Goal: Information Seeking & Learning: Check status

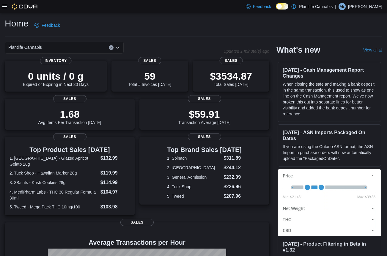
scroll to position [1, 0]
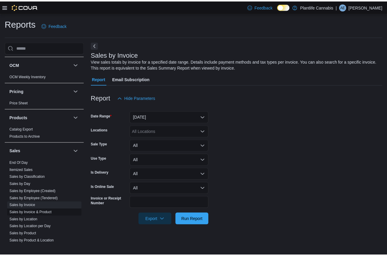
scroll to position [265, 0]
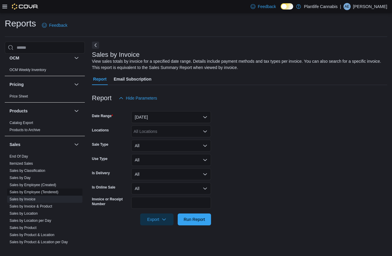
click at [51, 194] on span "Sales by Employee (Tendered)" at bounding box center [34, 192] width 49 height 5
click at [48, 193] on link "Sales by Employee (Tendered)" at bounding box center [34, 192] width 49 height 4
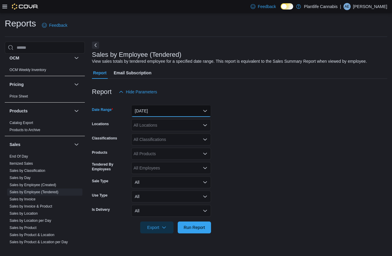
click at [161, 112] on button "Yesterday" at bounding box center [171, 111] width 80 height 12
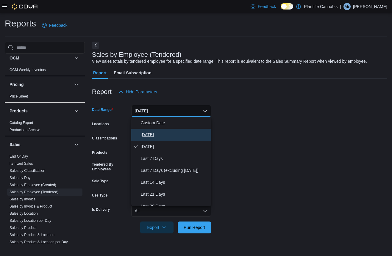
click at [161, 136] on span "Today" at bounding box center [175, 134] width 68 height 7
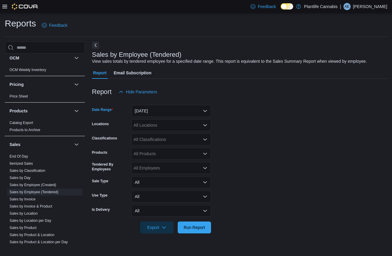
click at [169, 125] on div "All Locations" at bounding box center [171, 125] width 80 height 12
type input "*********"
click at [175, 138] on span "Fort Saskatchewan" at bounding box center [168, 135] width 43 height 6
click at [200, 228] on span "Run Report" at bounding box center [193, 227] width 21 height 6
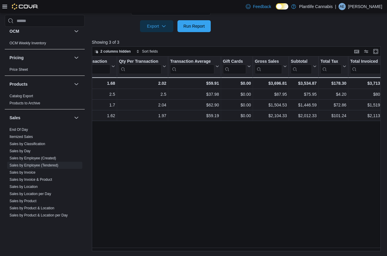
scroll to position [0, 180]
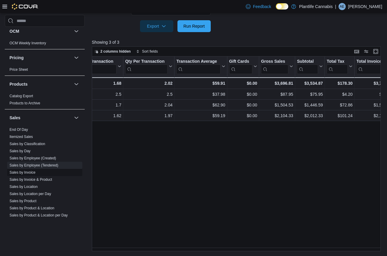
click at [31, 172] on link "Sales by Invoice" at bounding box center [23, 172] width 26 height 4
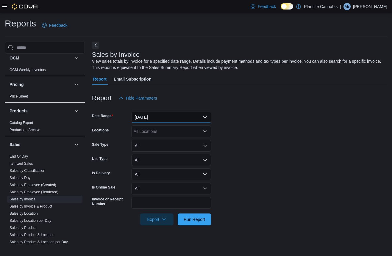
click at [163, 118] on button "Yesterday" at bounding box center [171, 117] width 80 height 12
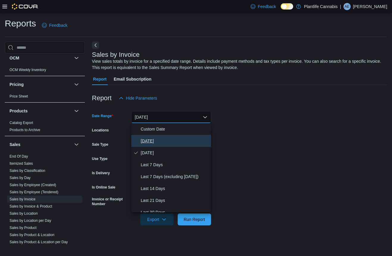
click at [156, 144] on span "Today" at bounding box center [175, 140] width 68 height 7
click at [156, 144] on button "All" at bounding box center [171, 146] width 80 height 12
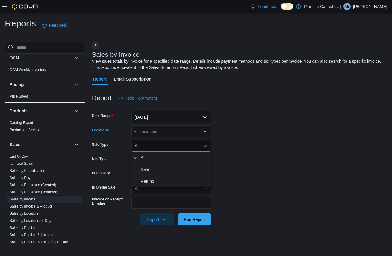
click at [159, 134] on div "All Locations" at bounding box center [171, 132] width 80 height 12
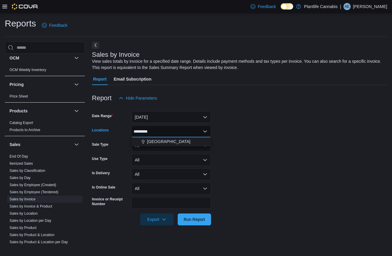
type input "*********"
click at [164, 143] on span "Fort Saskatchewan" at bounding box center [168, 142] width 43 height 6
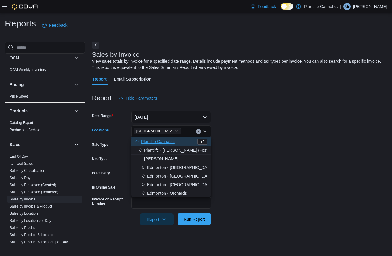
click at [201, 219] on span "Run Report" at bounding box center [193, 219] width 21 height 6
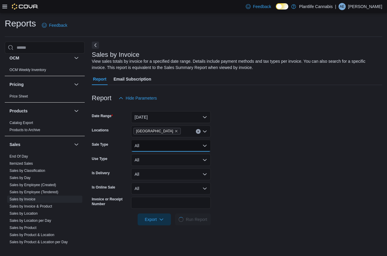
click at [172, 144] on button "All" at bounding box center [171, 146] width 80 height 12
click at [270, 167] on form "Date Range Today Locations Fort Saskatchewan Sale Type All Use Type All Is Deli…" at bounding box center [237, 164] width 291 height 121
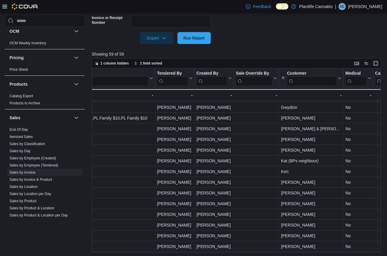
scroll to position [352, 762]
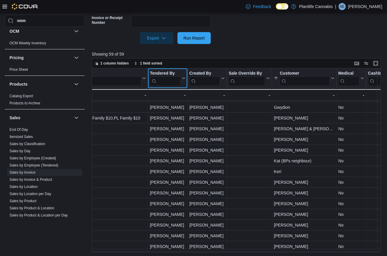
click at [170, 83] on input "search" at bounding box center [165, 81] width 31 height 10
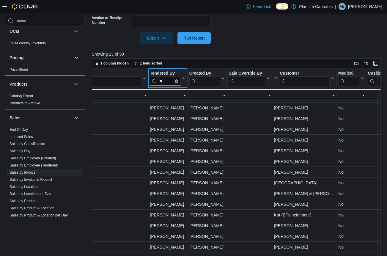
scroll to position [87, 762]
type input "**"
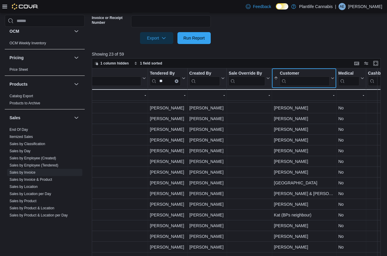
click at [333, 78] on icon at bounding box center [332, 78] width 3 height 1
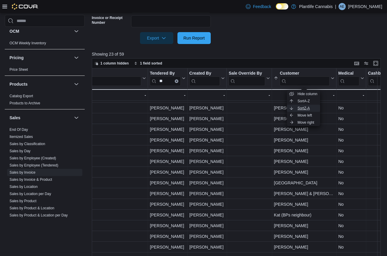
click at [310, 107] on span "Sort Z-A" at bounding box center [304, 108] width 12 height 5
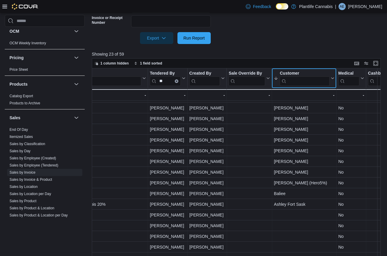
click at [332, 81] on button "Customer" at bounding box center [304, 78] width 61 height 15
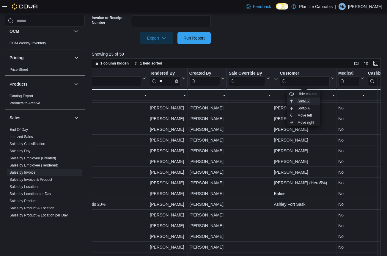
click at [310, 103] on span "Sort A-Z" at bounding box center [304, 101] width 12 height 5
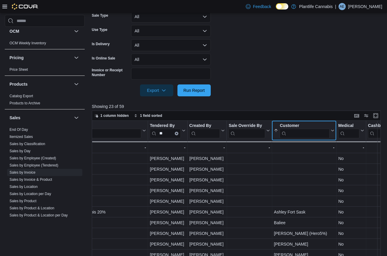
scroll to position [140, 0]
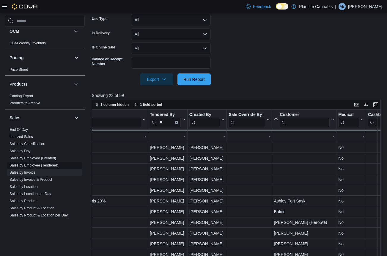
click at [39, 165] on link "Sales by Employee (Tendered)" at bounding box center [34, 165] width 49 height 4
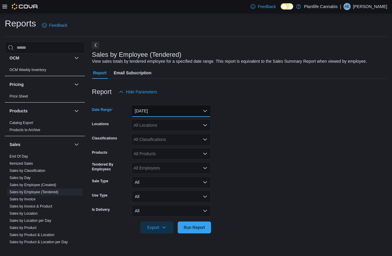
click at [155, 110] on button "Yesterday" at bounding box center [171, 111] width 80 height 12
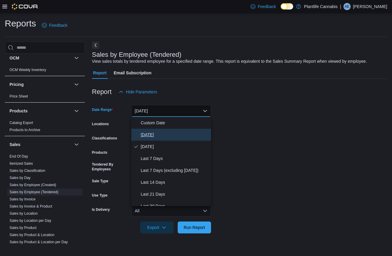
click at [156, 137] on span "Today" at bounding box center [175, 134] width 68 height 7
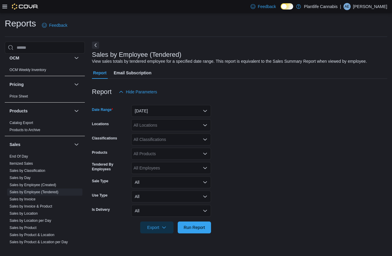
click at [161, 124] on div "All Locations" at bounding box center [171, 125] width 80 height 12
type input "*********"
click at [188, 134] on div "Fort Saskatchewan" at bounding box center [171, 135] width 73 height 6
click at [250, 154] on form "Date Range Today Locations Fort Saskatchewan Classifications All Classification…" at bounding box center [239, 166] width 295 height 136
click at [174, 144] on div "All Classifications" at bounding box center [171, 140] width 80 height 12
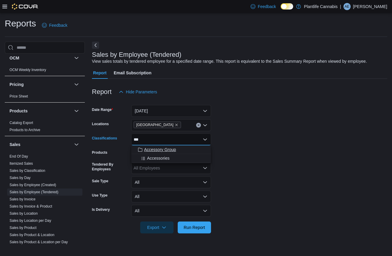
type input "***"
click at [176, 151] on span "Accessory Group" at bounding box center [160, 150] width 32 height 6
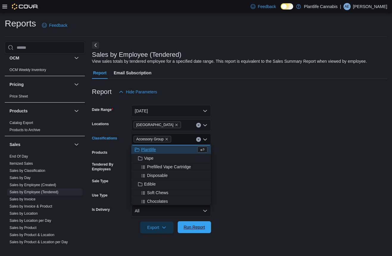
click at [201, 226] on span "Run Report" at bounding box center [193, 227] width 21 height 6
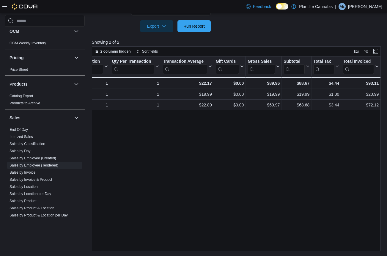
scroll to position [0, 193]
